Goal: Find contact information: Find contact information

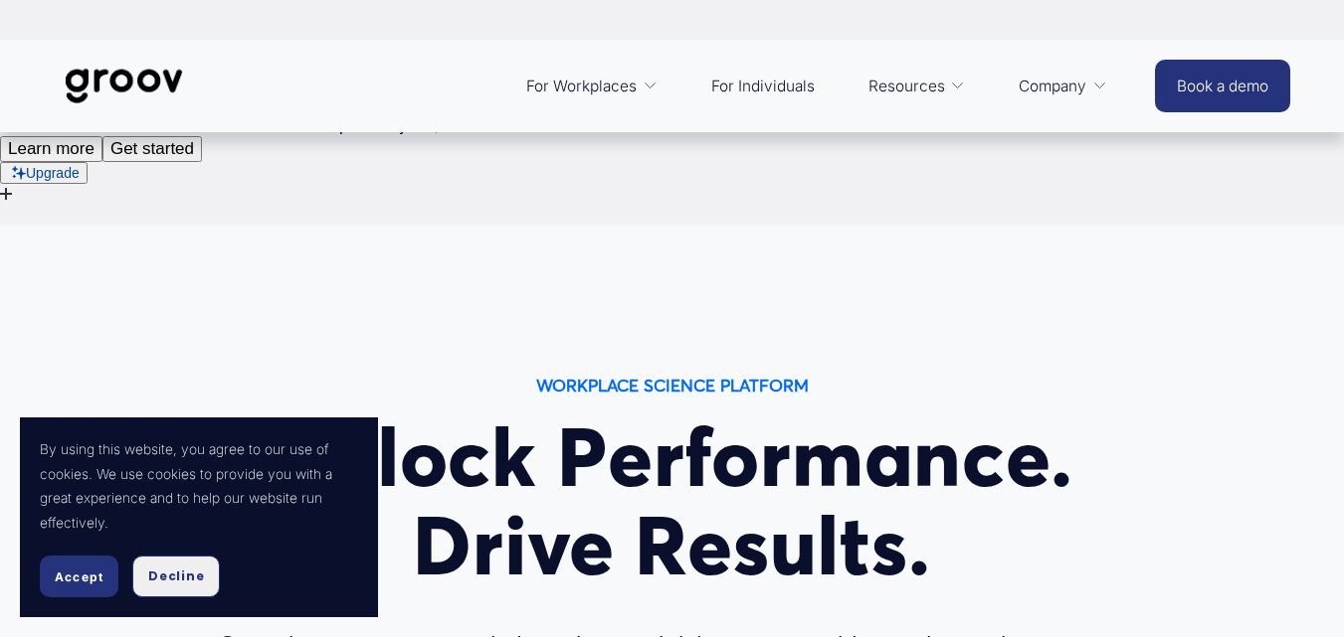
click at [178, 560] on button "Decline" at bounding box center [176, 577] width 88 height 42
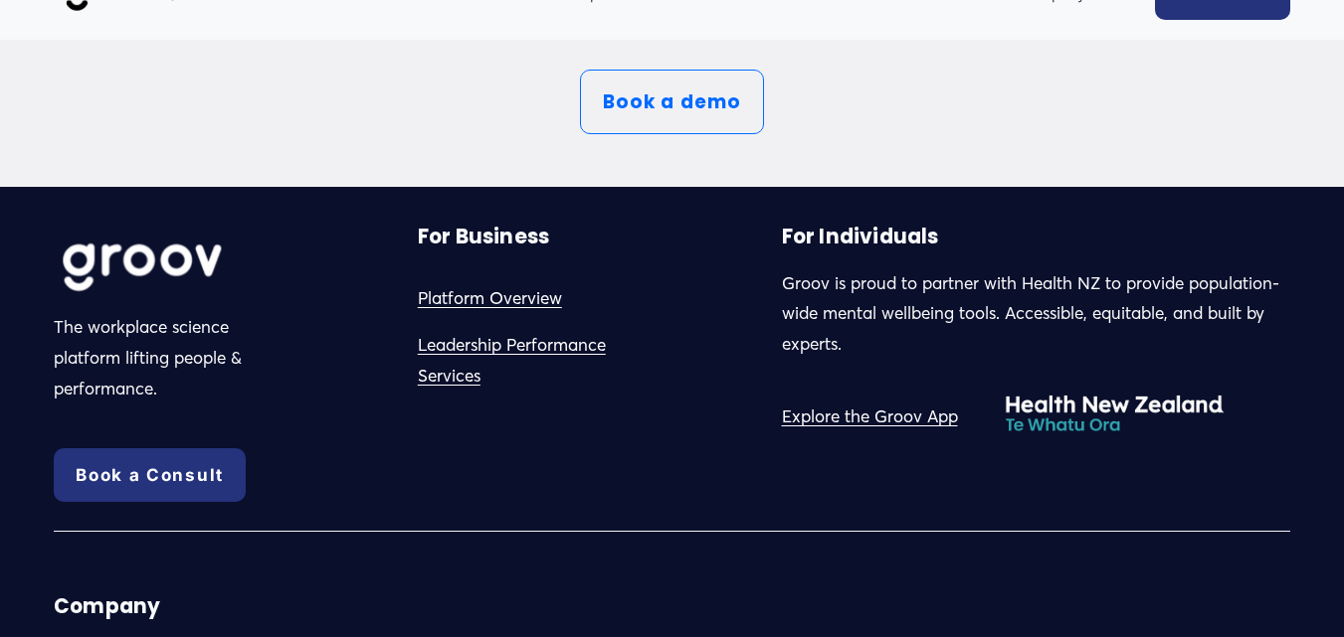
scroll to position [10638, 0]
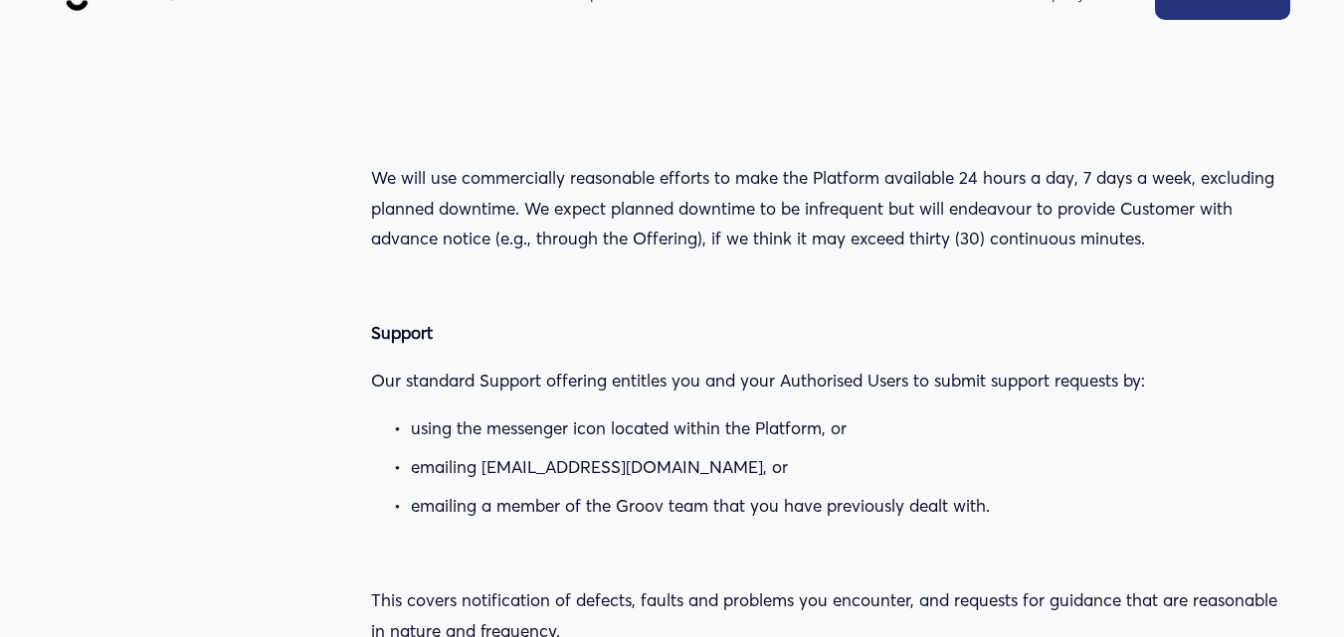
scroll to position [6236, 0]
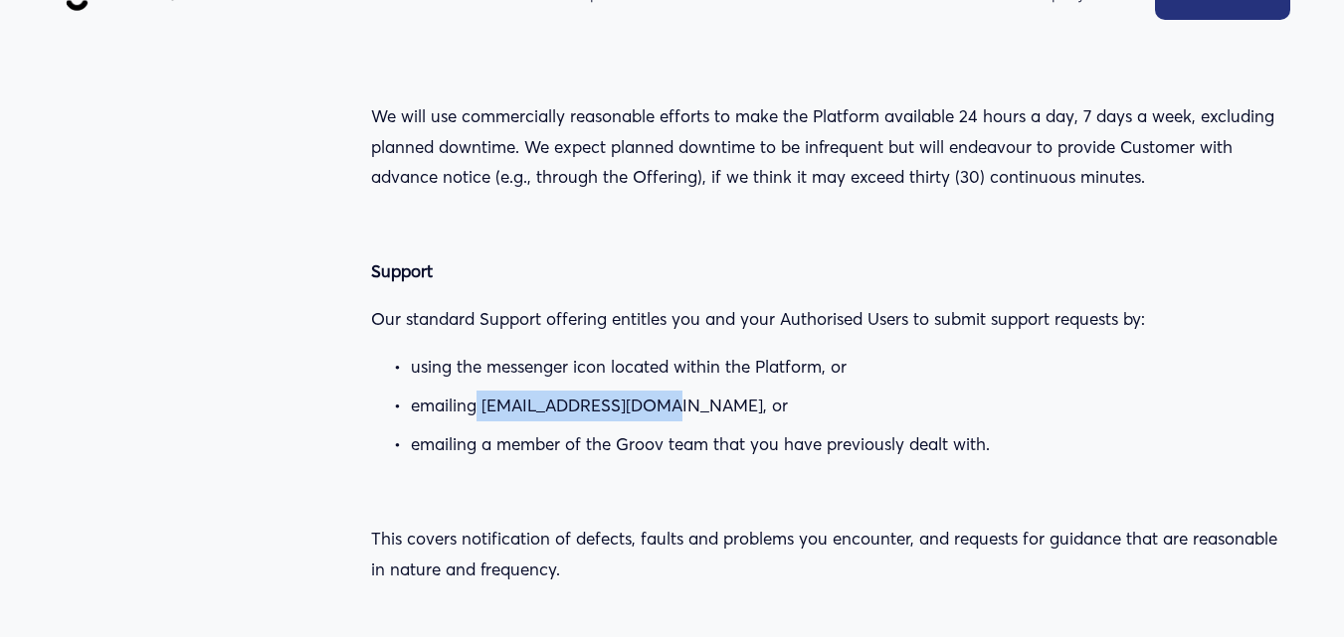
copy p "support@groovnow.com"
drag, startPoint x: 477, startPoint y: 266, endPoint x: 670, endPoint y: 269, distance: 193.0
click at [670, 391] on p "emailing support@groovnow.com, or" at bounding box center [850, 406] width 879 height 31
